Goal: Task Accomplishment & Management: Use online tool/utility

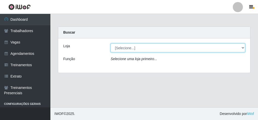
click at [116, 47] on select "[Selecione...] Rede Econômico - Malvinas Rede Econômico - Prata" at bounding box center [178, 47] width 135 height 9
select select "194"
click at [111, 43] on select "[Selecione...] Rede Econômico - Malvinas Rede Econômico - Prata" at bounding box center [178, 47] width 135 height 9
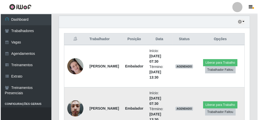
scroll to position [161, 0]
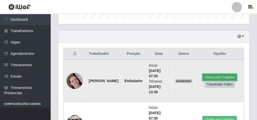
click at [222, 74] on button "Liberar para Trabalho" at bounding box center [219, 77] width 34 height 7
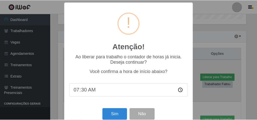
scroll to position [104, 189]
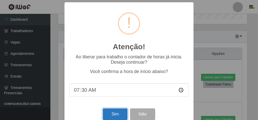
click at [116, 112] on button "Sim" at bounding box center [115, 114] width 24 height 12
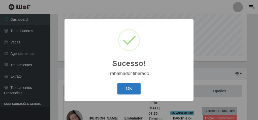
click at [130, 87] on button "OK" at bounding box center [128, 89] width 23 height 12
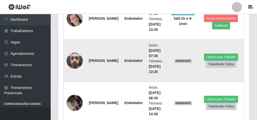
scroll to position [225, 0]
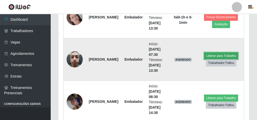
click at [215, 53] on button "Liberar para Trabalho" at bounding box center [221, 55] width 34 height 7
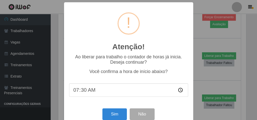
scroll to position [104, 189]
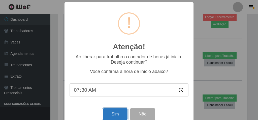
click at [111, 112] on button "Sim" at bounding box center [115, 114] width 24 height 12
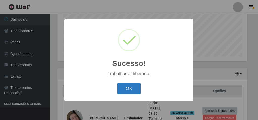
click at [135, 85] on button "OK" at bounding box center [128, 89] width 23 height 12
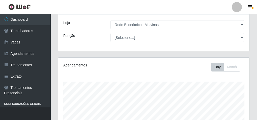
scroll to position [0, 0]
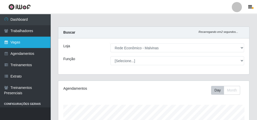
click at [35, 44] on link "Vagas" at bounding box center [25, 42] width 50 height 11
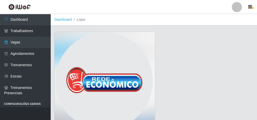
click at [101, 50] on img at bounding box center [104, 82] width 100 height 101
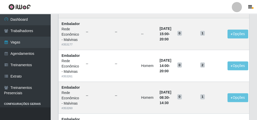
scroll to position [181, 0]
